Goal: Communication & Community: Answer question/provide support

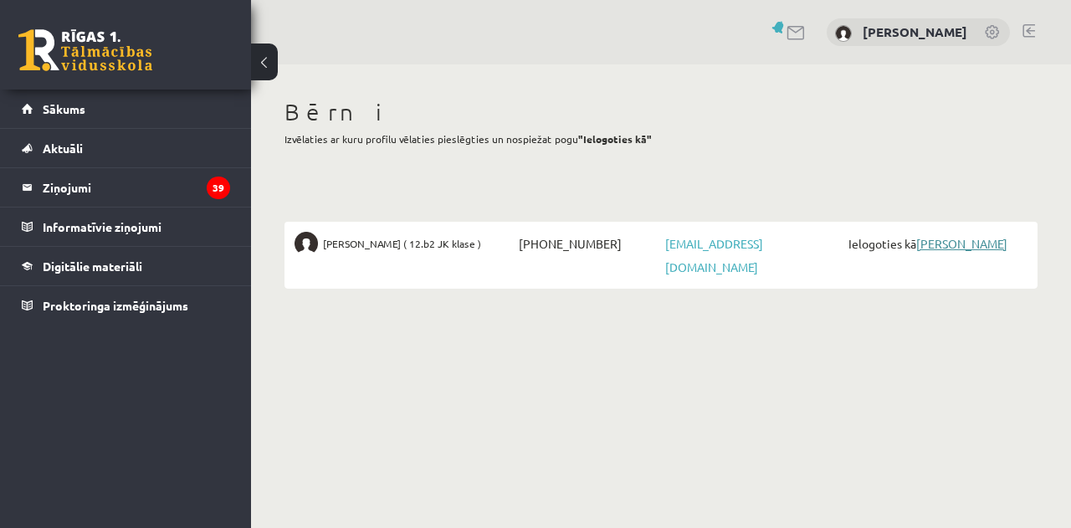
click at [978, 247] on link "[PERSON_NAME]" at bounding box center [962, 243] width 91 height 15
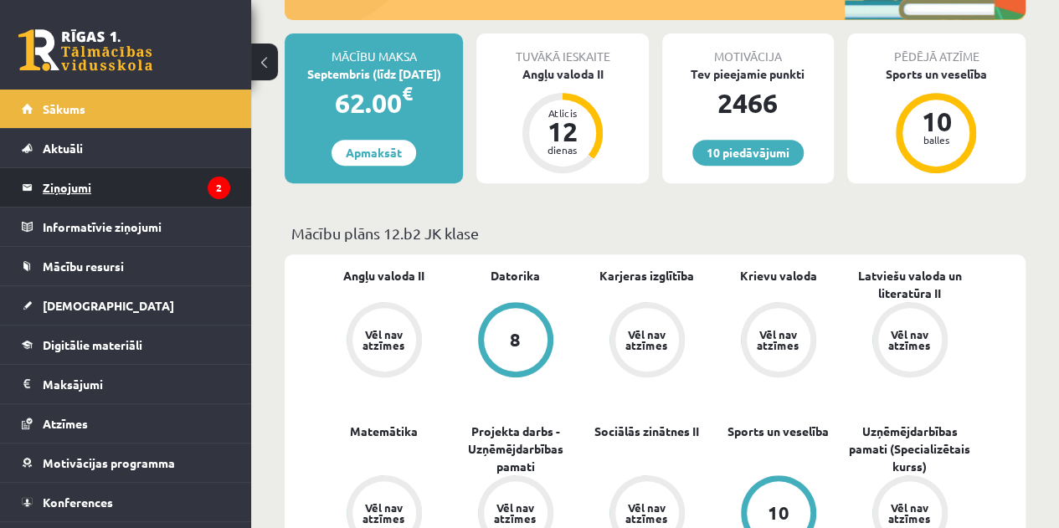
scroll to position [335, 0]
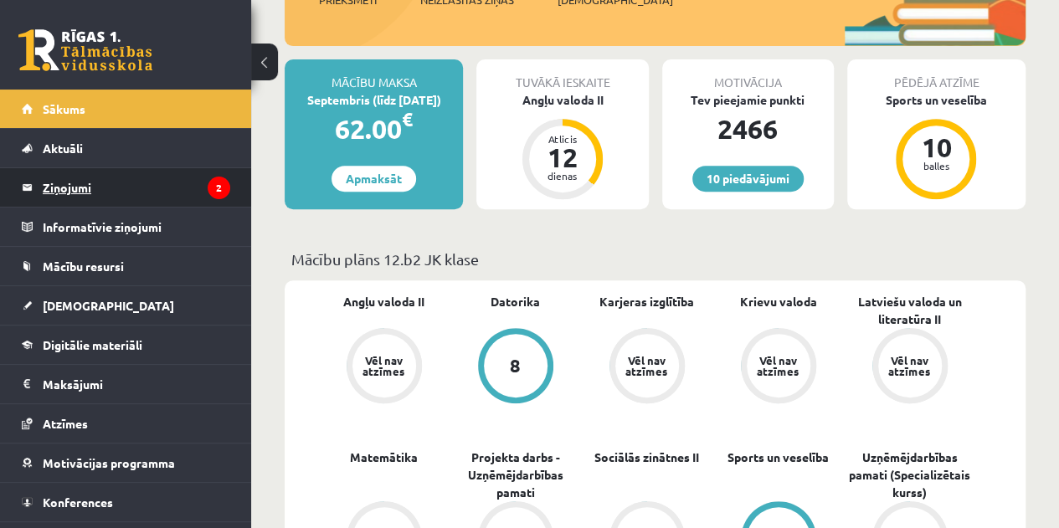
click at [75, 189] on legend "Ziņojumi 2" at bounding box center [137, 187] width 188 height 39
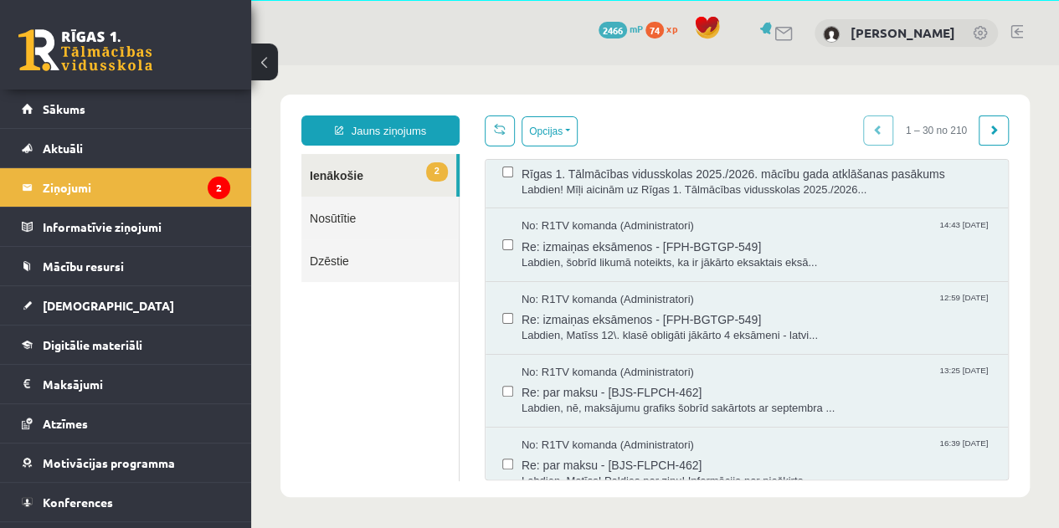
scroll to position [837, 0]
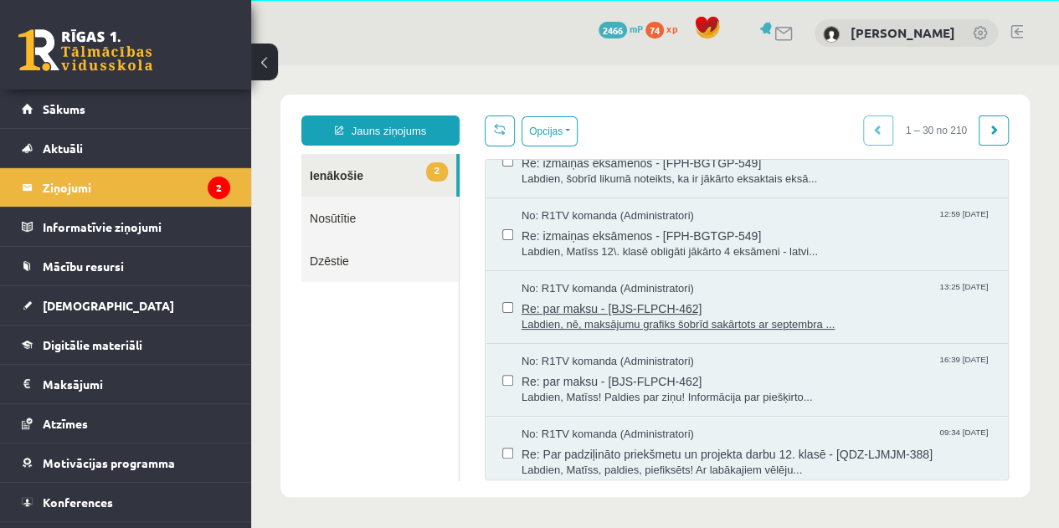
click at [598, 306] on span "Re: par maksu - [BJS-FLPCH-462]" at bounding box center [757, 306] width 470 height 21
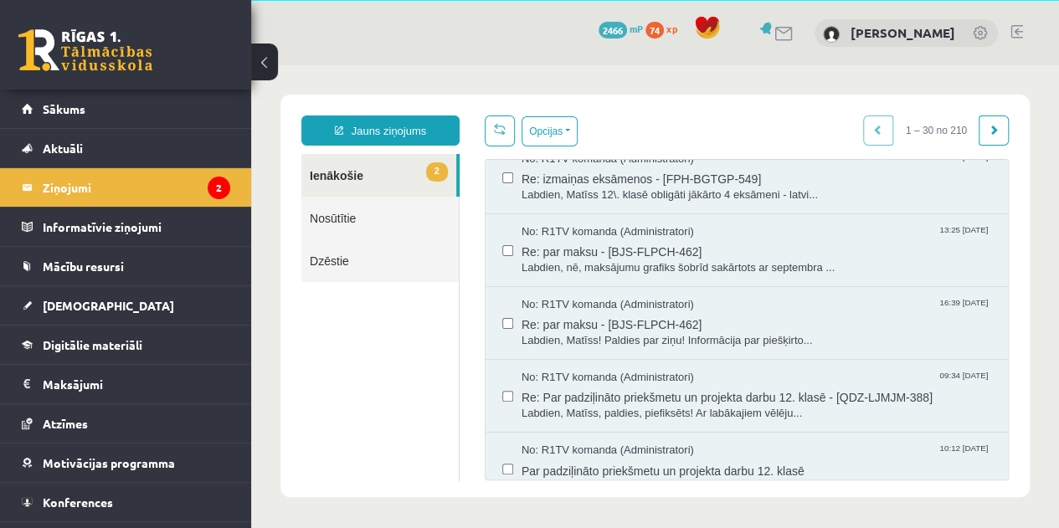
scroll to position [921, 0]
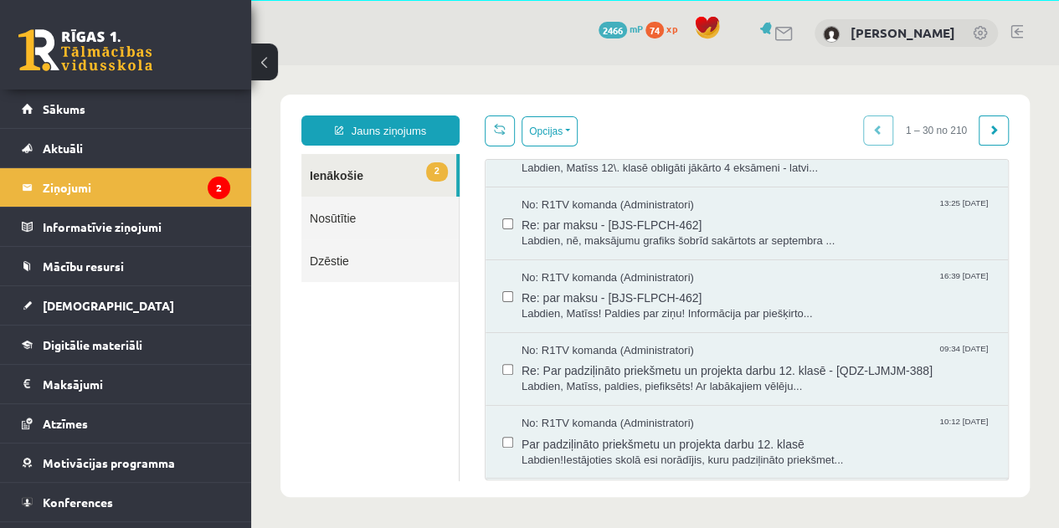
click at [658, 306] on span "Labdien, Matīss! Paldies par ziņu! Informācija par piešķirto..." at bounding box center [757, 314] width 470 height 16
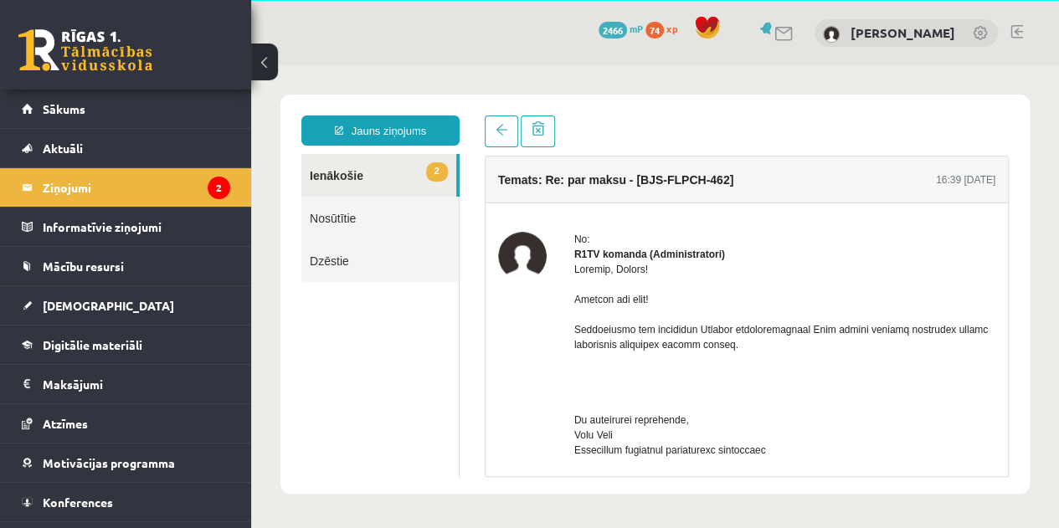
scroll to position [0, 0]
click at [1020, 31] on link at bounding box center [1016, 31] width 13 height 13
